Goal: Transaction & Acquisition: Book appointment/travel/reservation

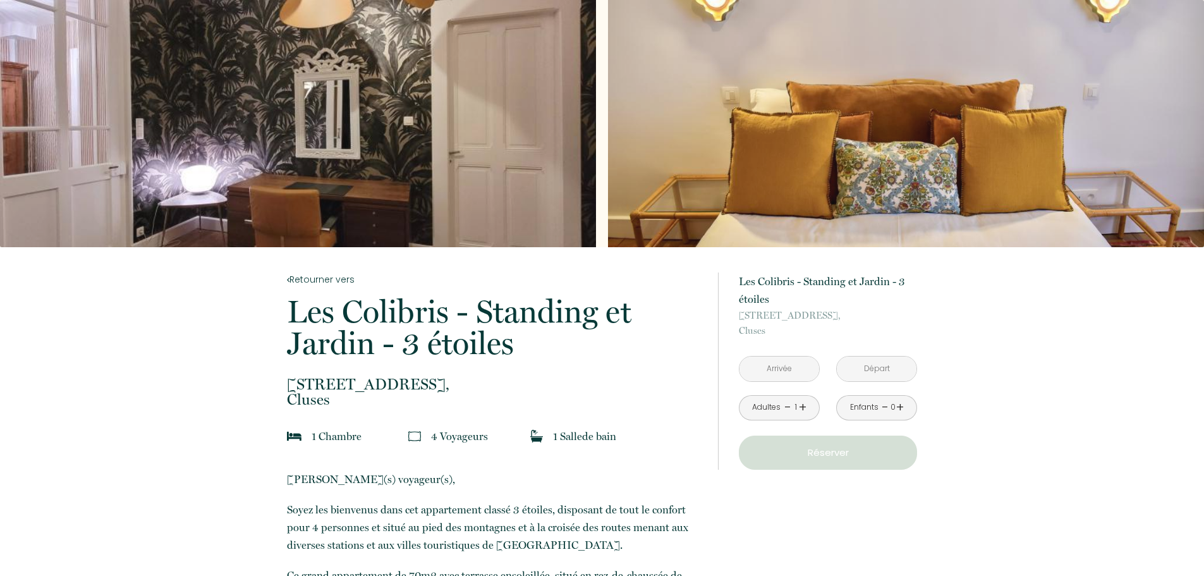
click at [800, 406] on link "+" at bounding box center [803, 408] width 8 height 20
click at [797, 363] on input "text" at bounding box center [780, 368] width 80 height 25
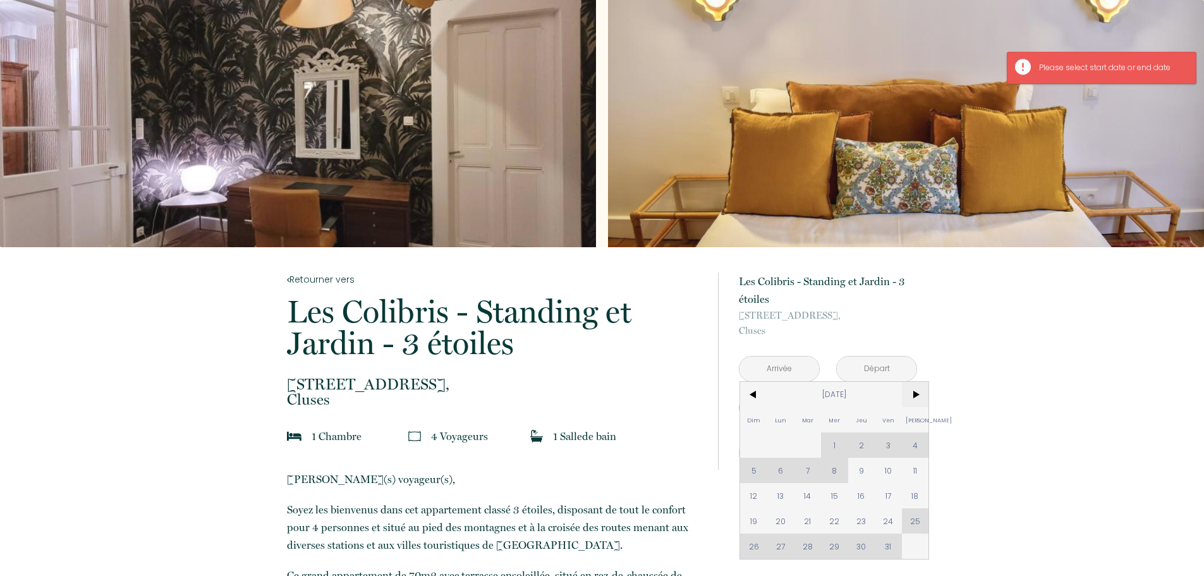
click at [913, 394] on span ">" at bounding box center [915, 394] width 27 height 25
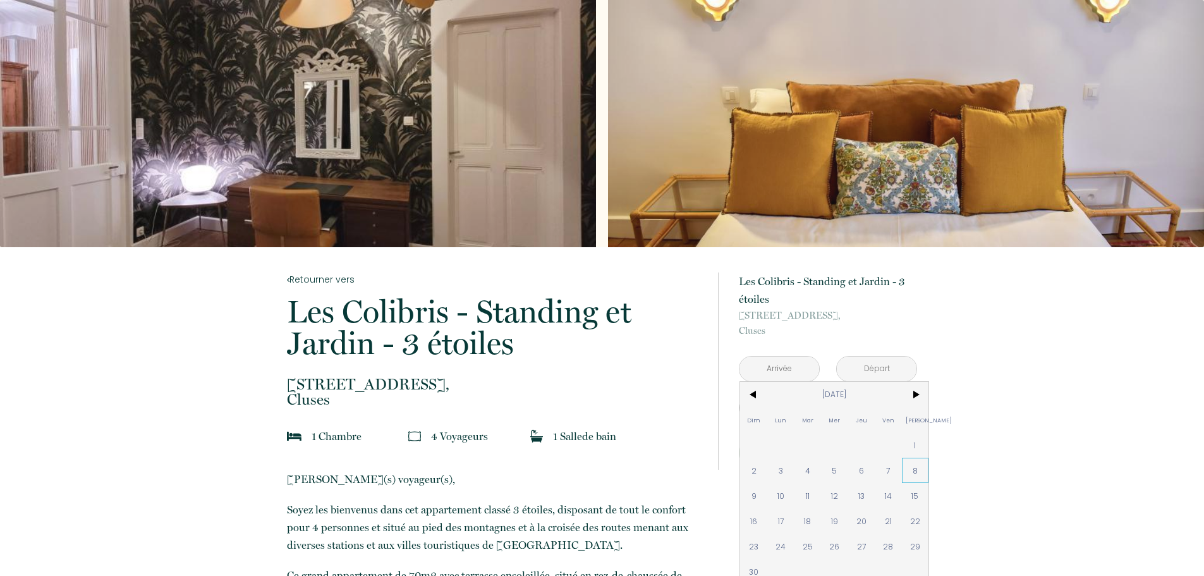
click at [913, 473] on span "8" at bounding box center [915, 470] width 27 height 25
type input "[DATE]"
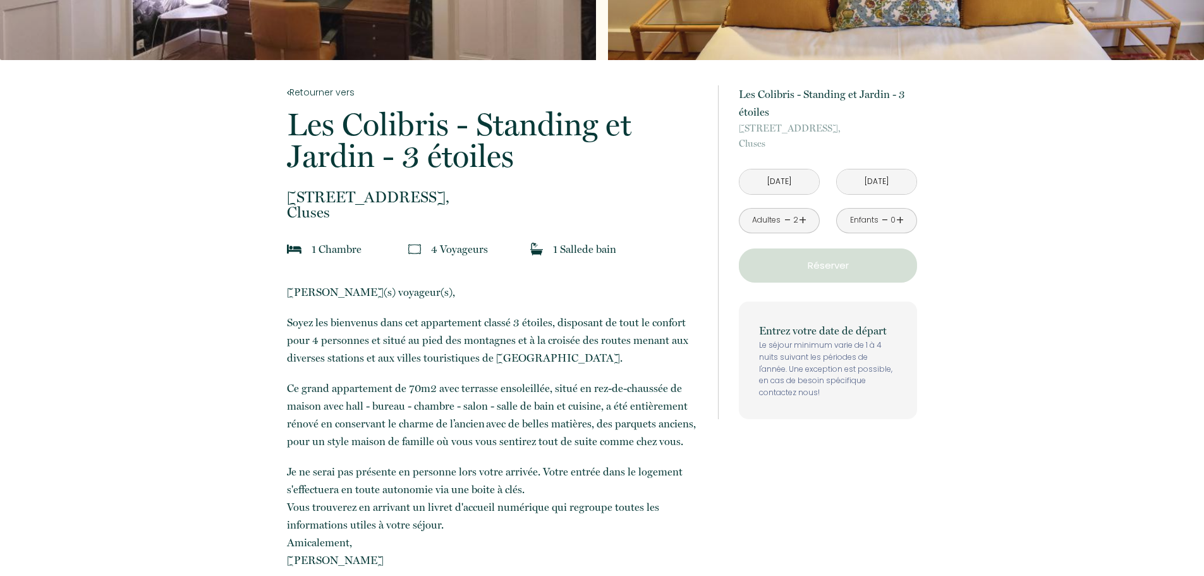
scroll to position [190, 0]
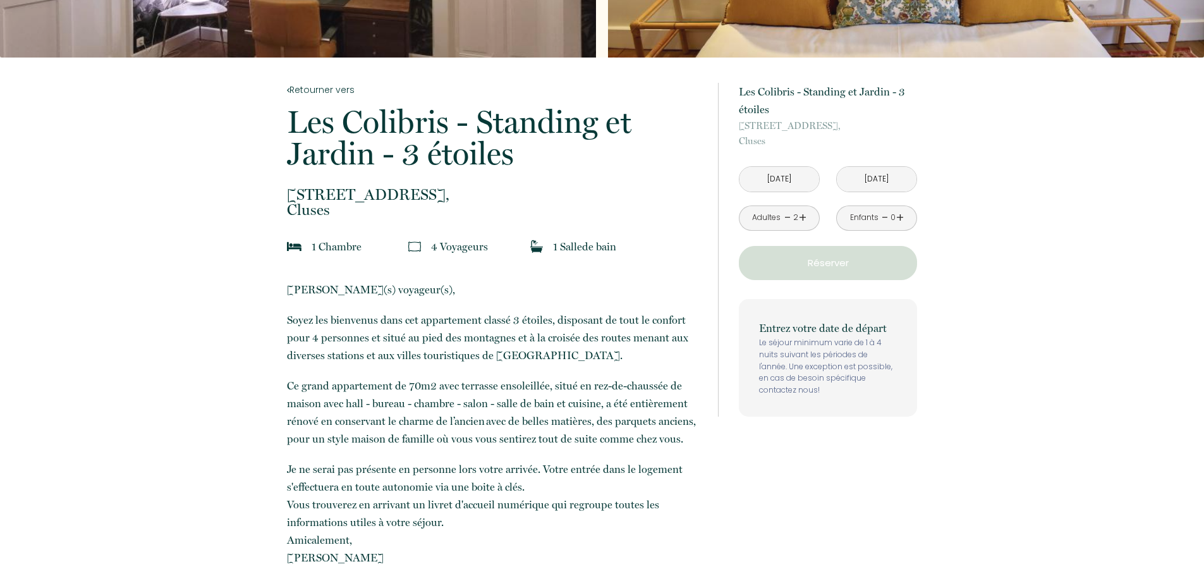
click at [884, 181] on input "[DATE]" at bounding box center [877, 179] width 80 height 25
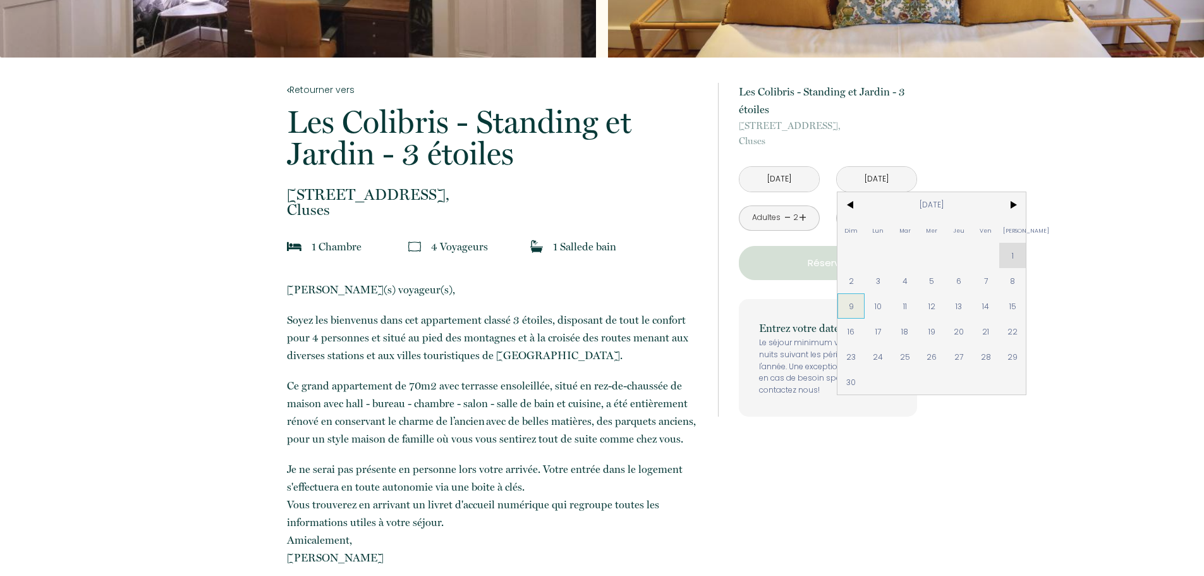
click at [853, 307] on span "9" at bounding box center [851, 305] width 27 height 25
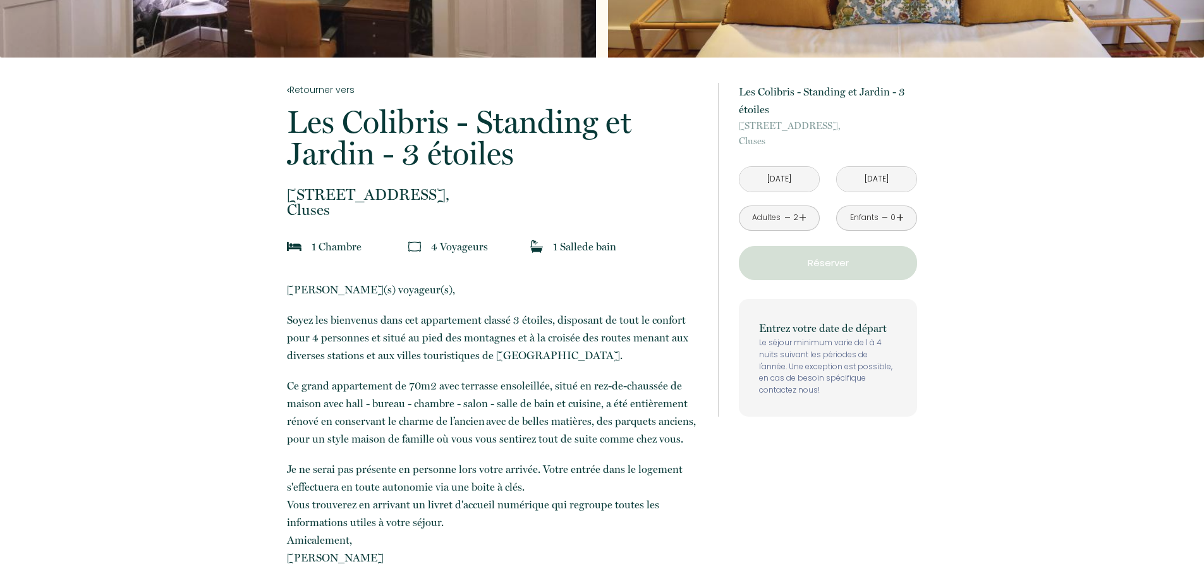
click at [856, 275] on button "Réserver" at bounding box center [828, 263] width 178 height 34
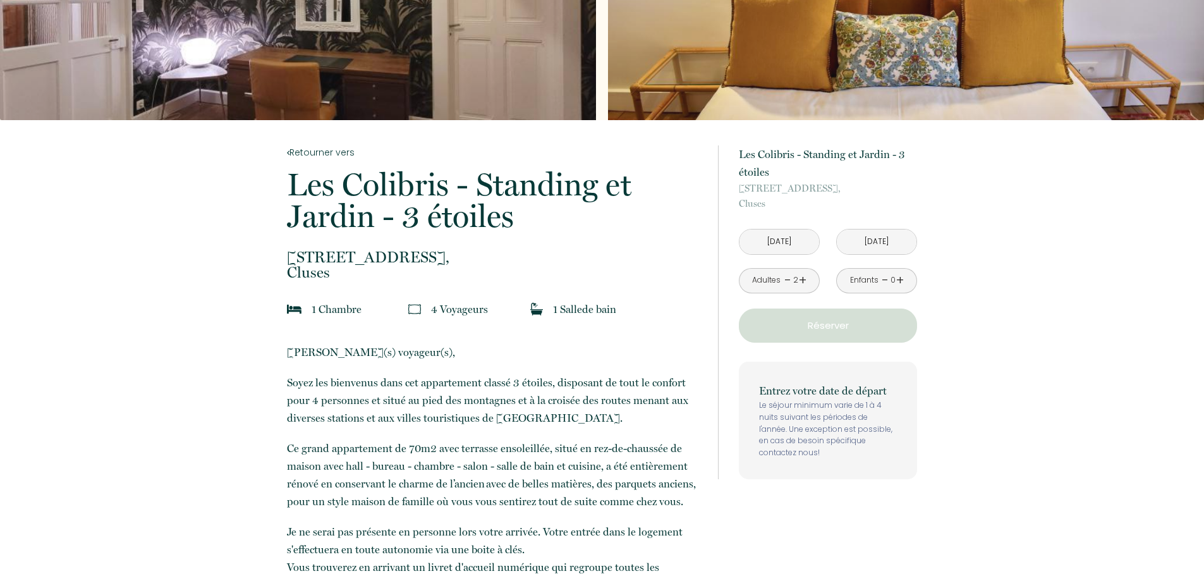
scroll to position [126, 0]
click at [891, 241] on input "[DATE]" at bounding box center [877, 242] width 80 height 25
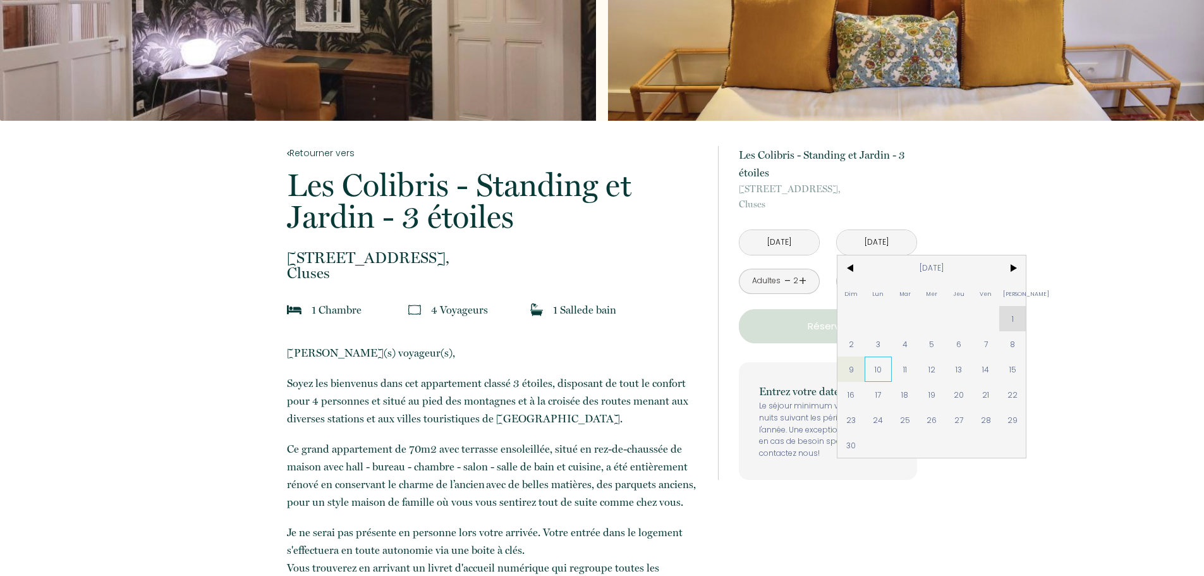
click at [884, 370] on span "10" at bounding box center [878, 368] width 27 height 25
type input "[DATE]"
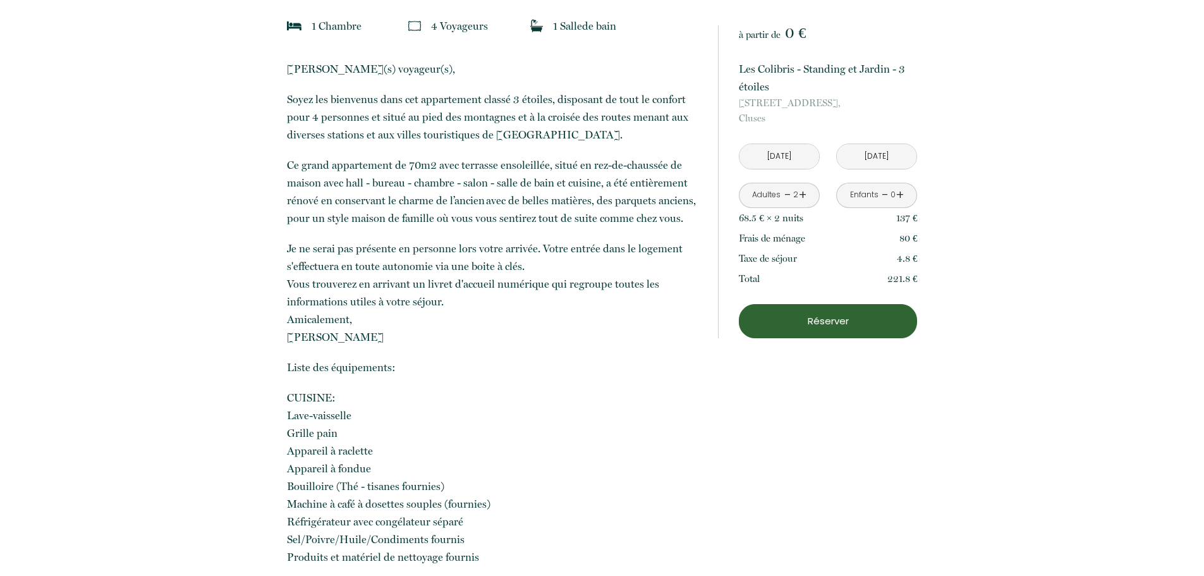
scroll to position [442, 0]
